Goal: Task Accomplishment & Management: Manage account settings

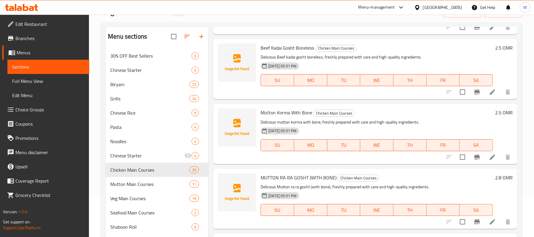
scroll to position [79, 0]
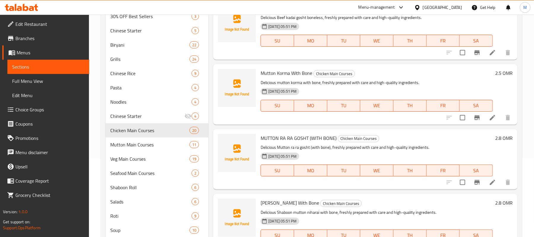
click at [490, 184] on icon at bounding box center [492, 181] width 5 height 5
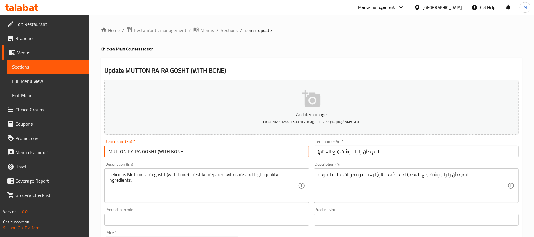
click at [192, 152] on input "MUTTON RA RA GOSHT (WITH BONE)" at bounding box center [206, 151] width 205 height 12
type input "Mutton Ra Ra Gosht (with Bone)"
click at [196, 152] on input "Mutton Ra Ra Gosht (with Bone)" at bounding box center [206, 151] width 205 height 12
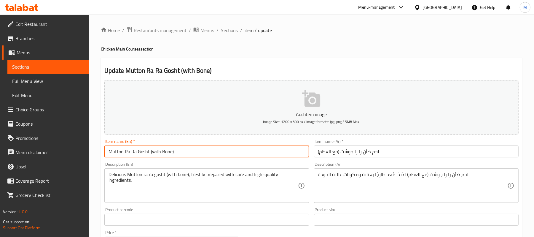
scroll to position [182, 0]
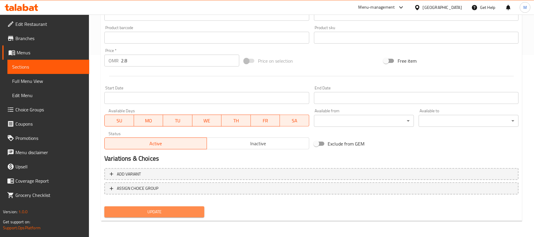
click at [175, 216] on button "Update" at bounding box center [154, 211] width 100 height 11
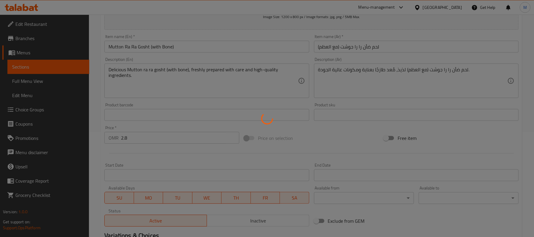
scroll to position [0, 0]
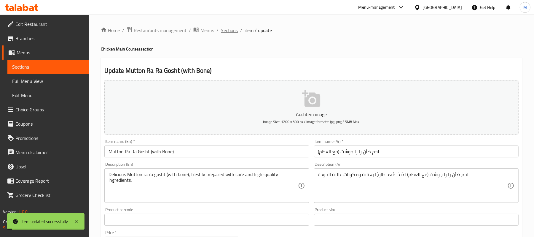
click at [232, 28] on span "Sections" at bounding box center [229, 30] width 17 height 7
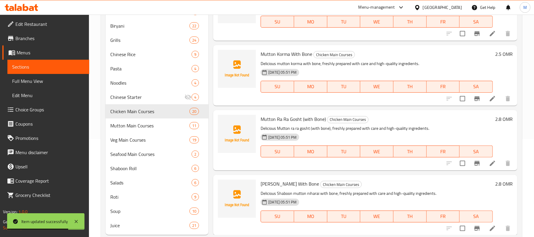
scroll to position [113, 0]
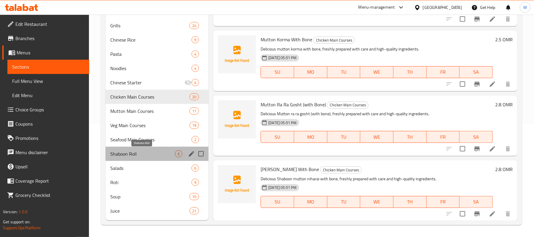
click at [144, 155] on span "Shaboon Roll" at bounding box center [142, 153] width 65 height 7
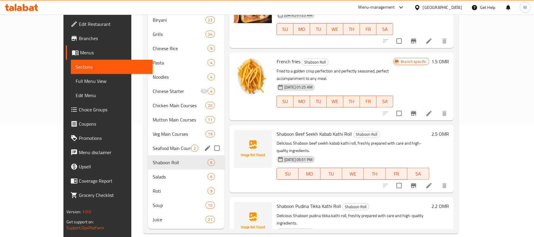
scroll to position [34, 0]
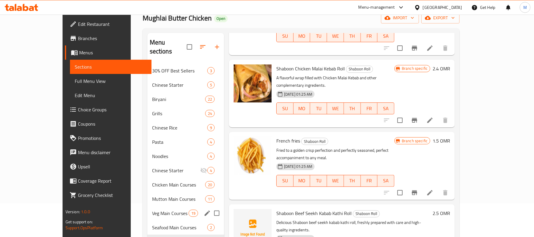
click at [147, 206] on div "Veg Main Courses 19" at bounding box center [185, 213] width 77 height 14
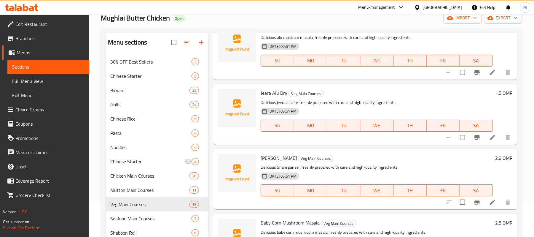
scroll to position [984, 0]
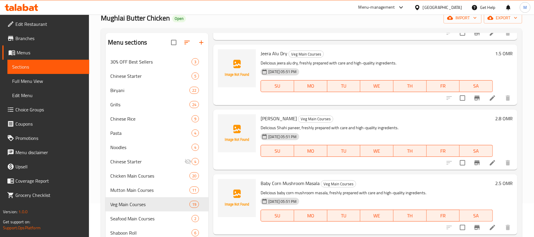
click at [490, 164] on icon at bounding box center [492, 162] width 5 height 5
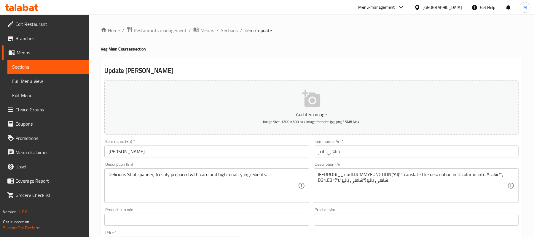
click at [138, 153] on input "SHAHI PANEER" at bounding box center [206, 151] width 205 height 12
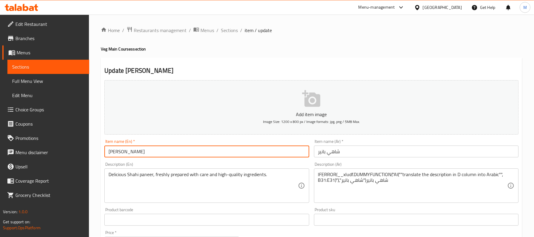
click at [138, 153] on input "SHAHI PANEER" at bounding box center [206, 151] width 205 height 12
type input "Shahi Paneer"
click at [192, 151] on input "Shahi Paneer" at bounding box center [206, 151] width 205 height 12
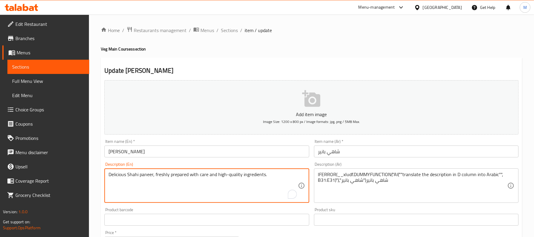
click at [205, 173] on textarea "Delicious Shahi paneer, freshly prepared with care and high-quality ingredients." at bounding box center [203, 185] width 189 height 28
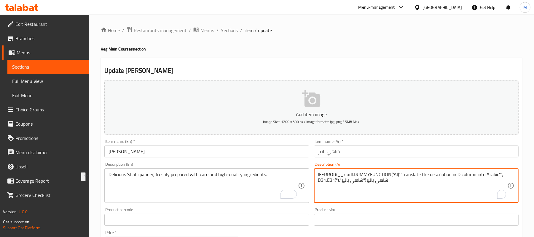
click at [380, 178] on textarea "IFERROR(__xludf.DUMMYFUNCTION("AI(""translate the description in D column into …" at bounding box center [412, 185] width 189 height 28
paste textarea "شاهي بانير لذيذ، تم إعداده طازجًا بعناية وبمكونات عالية الجودة."
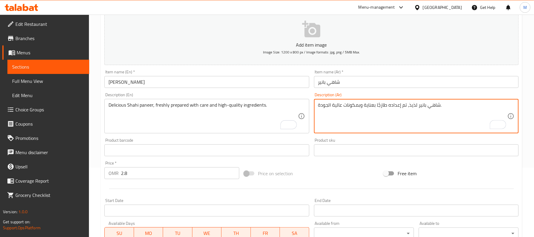
scroll to position [58, 0]
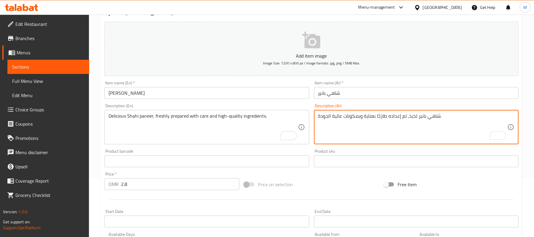
type textarea "شاهي بانير لذيذ، تم إعداده طازجًا بعناية وبمكونات عالية الجودة."
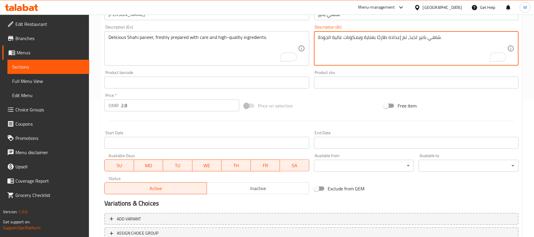
scroll to position [182, 0]
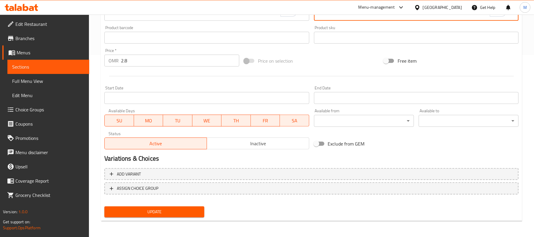
click at [145, 214] on span "Update" at bounding box center [154, 211] width 90 height 7
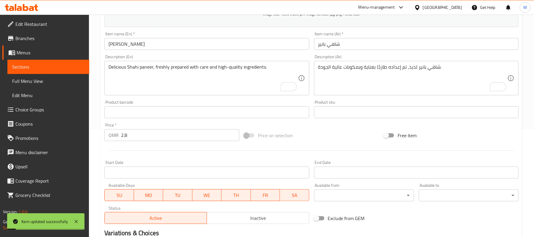
scroll to position [0, 0]
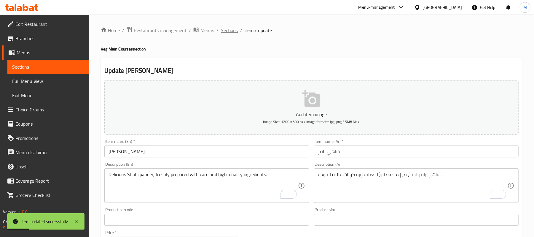
click at [223, 32] on span "Sections" at bounding box center [229, 30] width 17 height 7
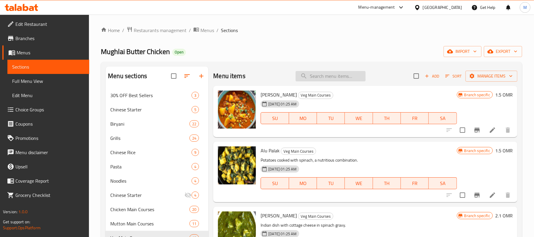
click at [340, 75] on input "search" at bounding box center [331, 76] width 70 height 10
paste input "BABY CORN MUSHROOM MASALA"
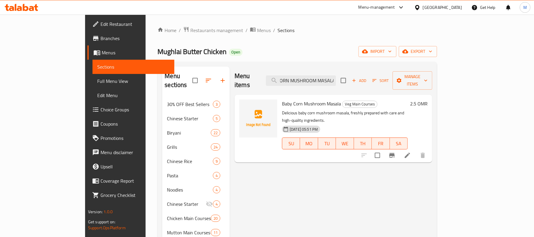
type input "BABY CORN MUSHROOM MASALA"
click at [336, 79] on input "BABY CORN MUSHROOM MASALA" at bounding box center [301, 80] width 70 height 10
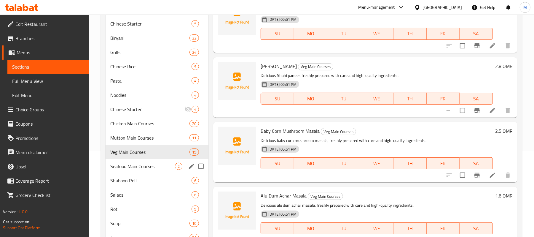
scroll to position [73, 0]
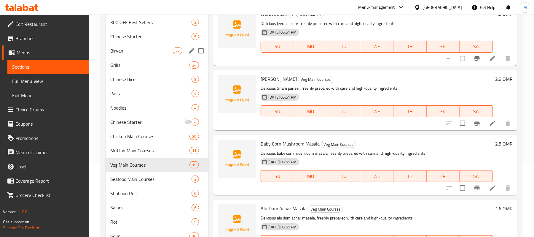
click at [154, 46] on div "Biryani 22" at bounding box center [157, 51] width 103 height 14
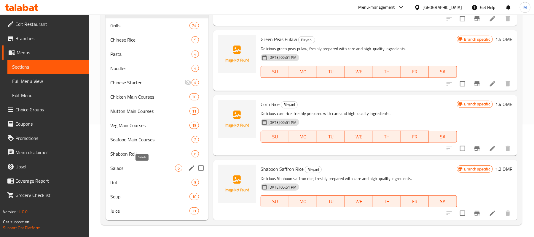
scroll to position [34, 0]
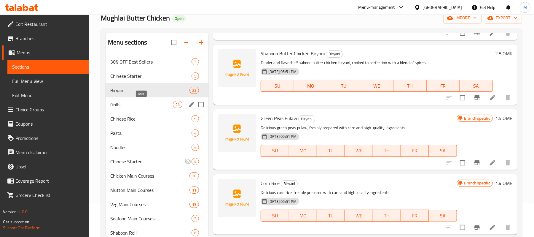
click at [124, 106] on span "Grills" at bounding box center [141, 104] width 63 height 7
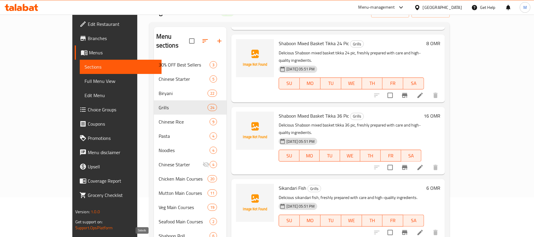
scroll to position [113, 0]
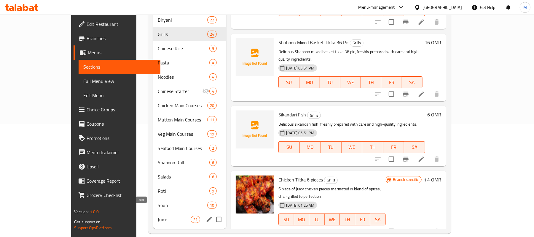
click at [158, 216] on span "Juice" at bounding box center [174, 219] width 33 height 7
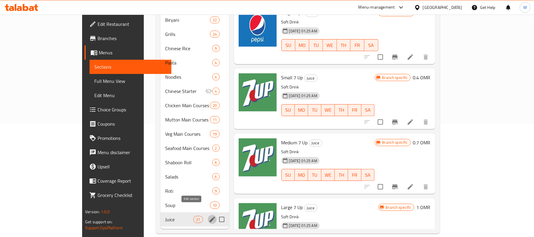
click at [209, 216] on icon "edit" at bounding box center [212, 219] width 7 height 7
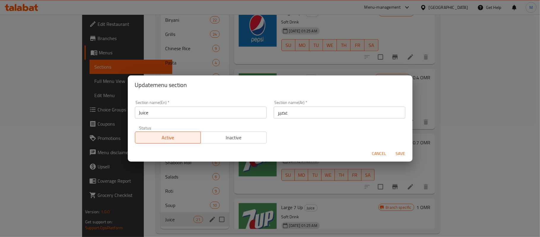
click at [171, 113] on input "Juice" at bounding box center [201, 112] width 132 height 12
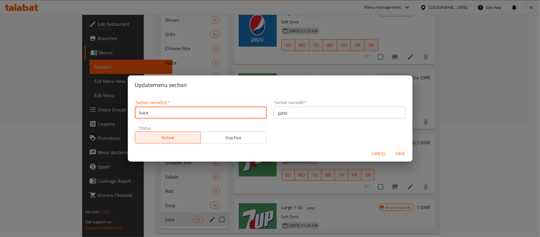
click at [171, 113] on input "Juice" at bounding box center [201, 112] width 132 height 12
type input "J"
click at [171, 113] on input "text" at bounding box center [201, 112] width 132 height 12
type input "Dr"
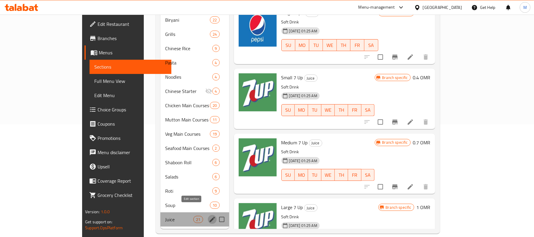
click at [209, 216] on icon "edit" at bounding box center [212, 219] width 7 height 7
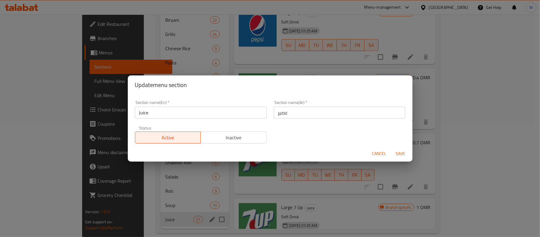
click at [163, 114] on input "Juice" at bounding box center [201, 112] width 132 height 12
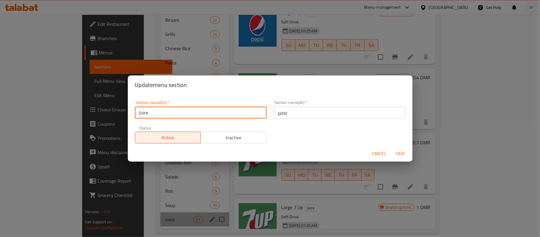
click at [163, 114] on input "Juice" at bounding box center [201, 112] width 132 height 12
click at [163, 114] on input "text" at bounding box center [201, 112] width 132 height 12
type input "d"
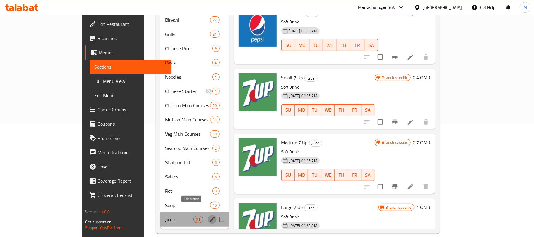
click at [210, 216] on icon "edit" at bounding box center [212, 218] width 5 height 5
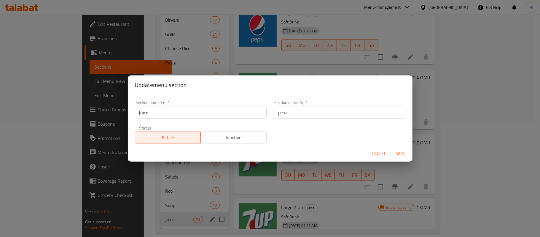
click at [149, 114] on input "Juice" at bounding box center [201, 112] width 132 height 12
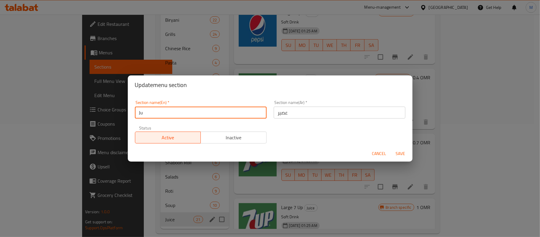
type input "J"
click at [149, 114] on input "text" at bounding box center [201, 112] width 132 height 12
click at [154, 111] on input "Drinks" at bounding box center [201, 112] width 132 height 12
type input "Drinks"
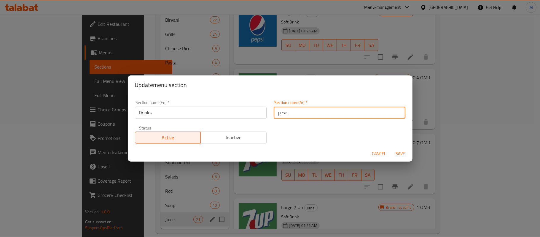
click at [284, 110] on input "عصير" at bounding box center [340, 112] width 132 height 12
type input "ع"
click at [277, 111] on input "مشروبات" at bounding box center [340, 112] width 132 height 12
type input "مشروبات"
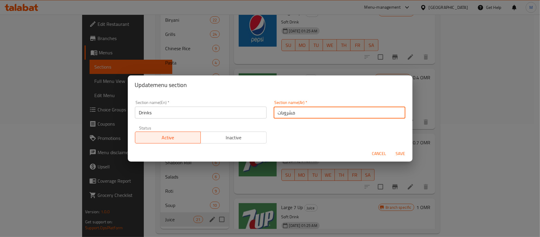
click at [399, 151] on span "Save" at bounding box center [400, 153] width 14 height 7
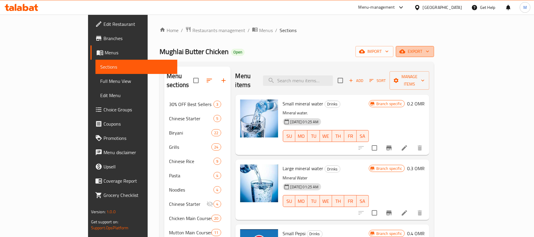
click at [429, 55] on span "export" at bounding box center [415, 51] width 29 height 7
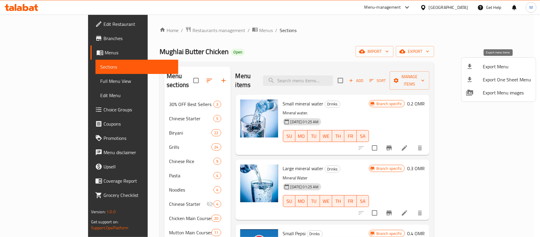
click at [492, 66] on span "Export Menu" at bounding box center [507, 66] width 48 height 7
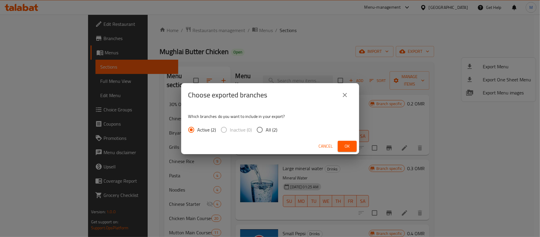
click at [267, 132] on span "All (2)" at bounding box center [272, 129] width 12 height 7
click at [266, 132] on input "All (2)" at bounding box center [260, 129] width 12 height 12
radio input "true"
click at [346, 145] on span "Ok" at bounding box center [346, 145] width 9 height 7
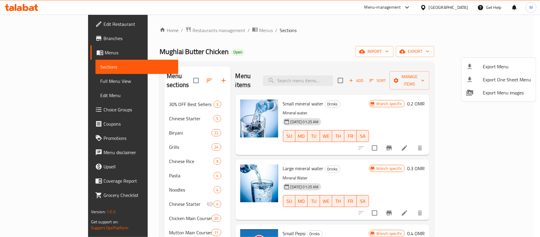
click at [459, 7] on div at bounding box center [270, 118] width 540 height 237
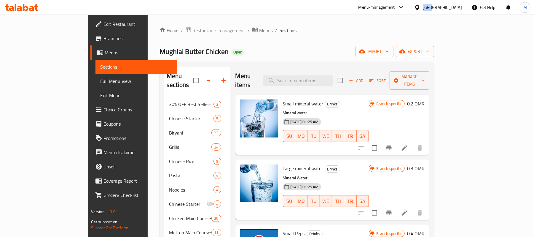
click at [459, 7] on div "Oman" at bounding box center [442, 7] width 39 height 7
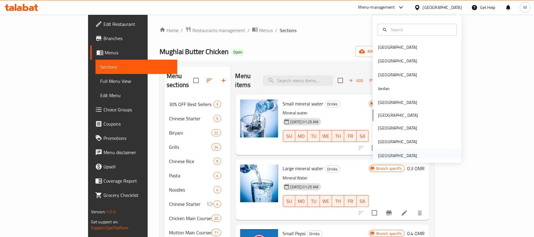
click at [389, 157] on div "[GEOGRAPHIC_DATA]" at bounding box center [397, 155] width 39 height 7
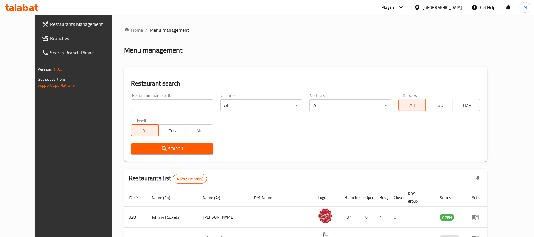
drag, startPoint x: 16, startPoint y: 34, endPoint x: 22, endPoint y: 42, distance: 9.1
click at [50, 35] on span "Branches" at bounding box center [84, 38] width 69 height 7
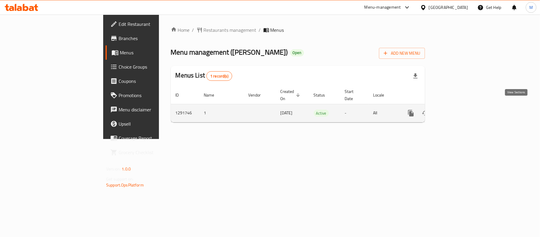
click at [456, 110] on icon "enhanced table" at bounding box center [453, 112] width 5 height 5
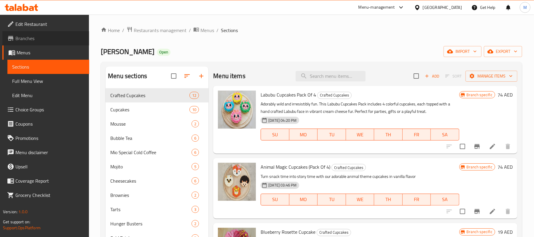
click at [14, 38] on span at bounding box center [11, 38] width 8 height 7
